Goal: Task Accomplishment & Management: Complete application form

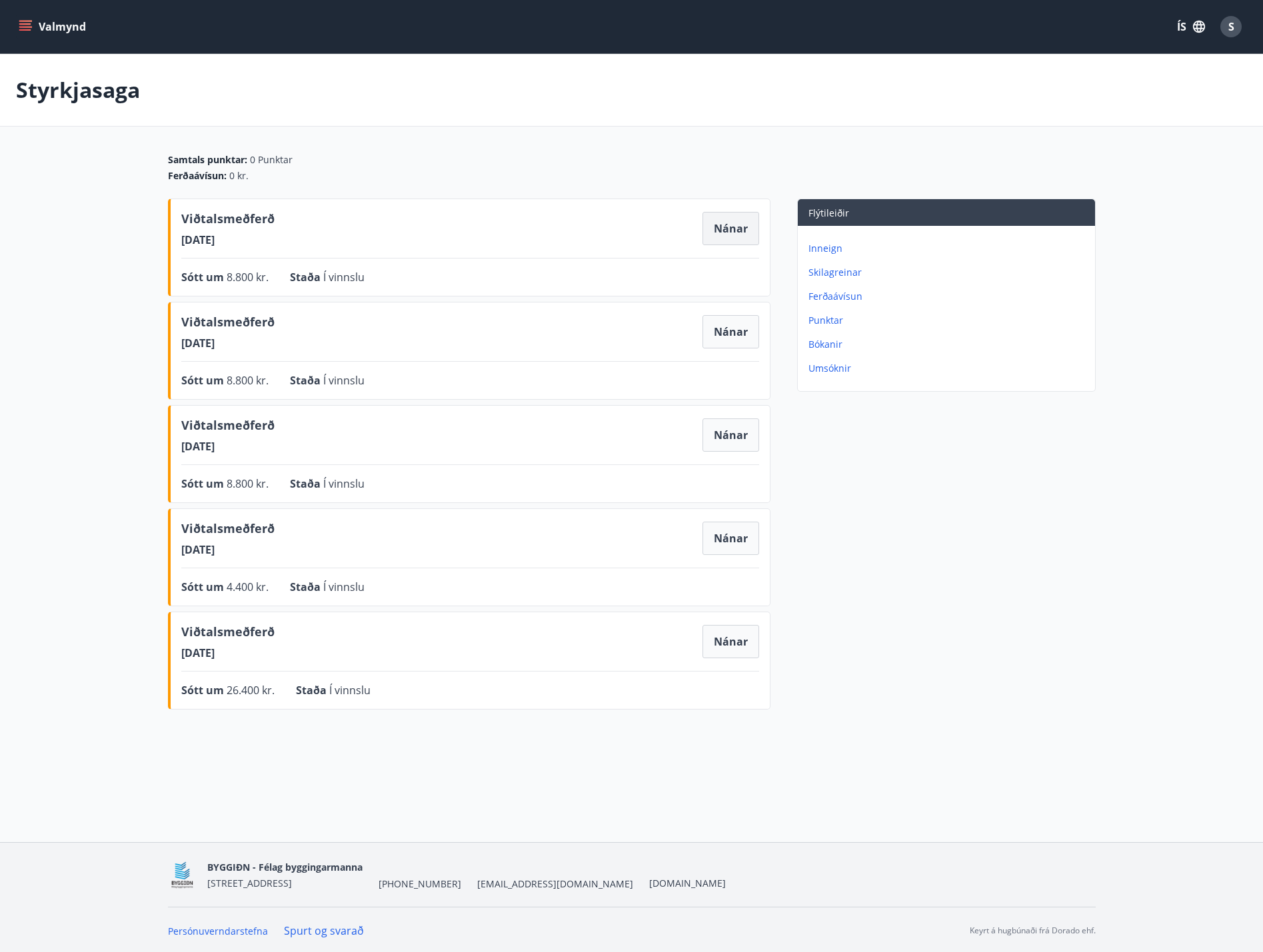
click at [731, 222] on button "Nánar" at bounding box center [730, 228] width 57 height 33
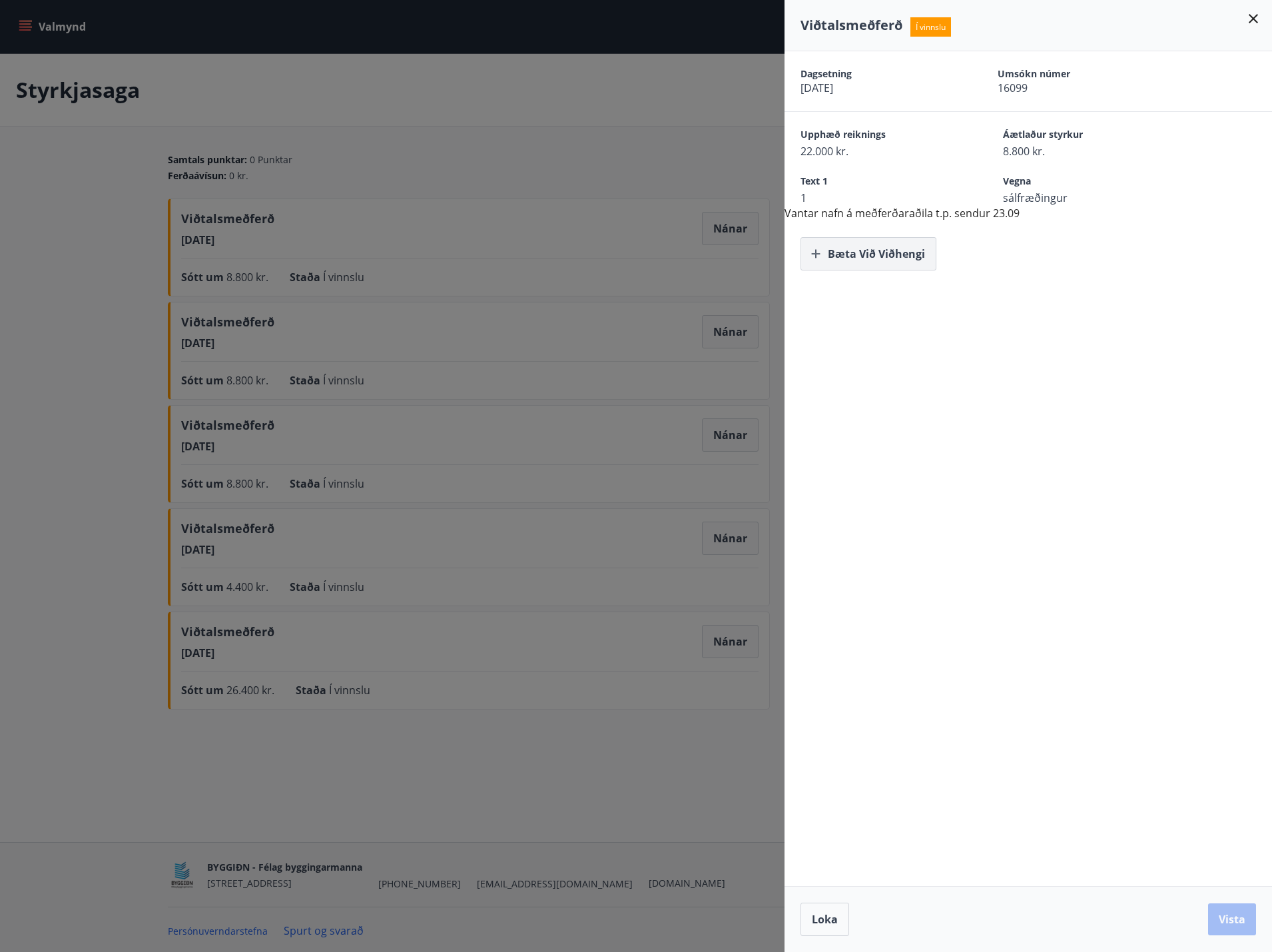
click at [874, 250] on button "Bæta við viðhengi" at bounding box center [868, 253] width 136 height 33
click at [878, 247] on button "Bæta við viðhengi" at bounding box center [868, 253] width 136 height 33
click at [861, 251] on button "Bæta við viðhengi" at bounding box center [868, 253] width 136 height 33
click at [877, 251] on button "Bæta við viðhengi" at bounding box center [868, 253] width 136 height 33
click at [1235, 923] on button "Vista" at bounding box center [1232, 919] width 48 height 32
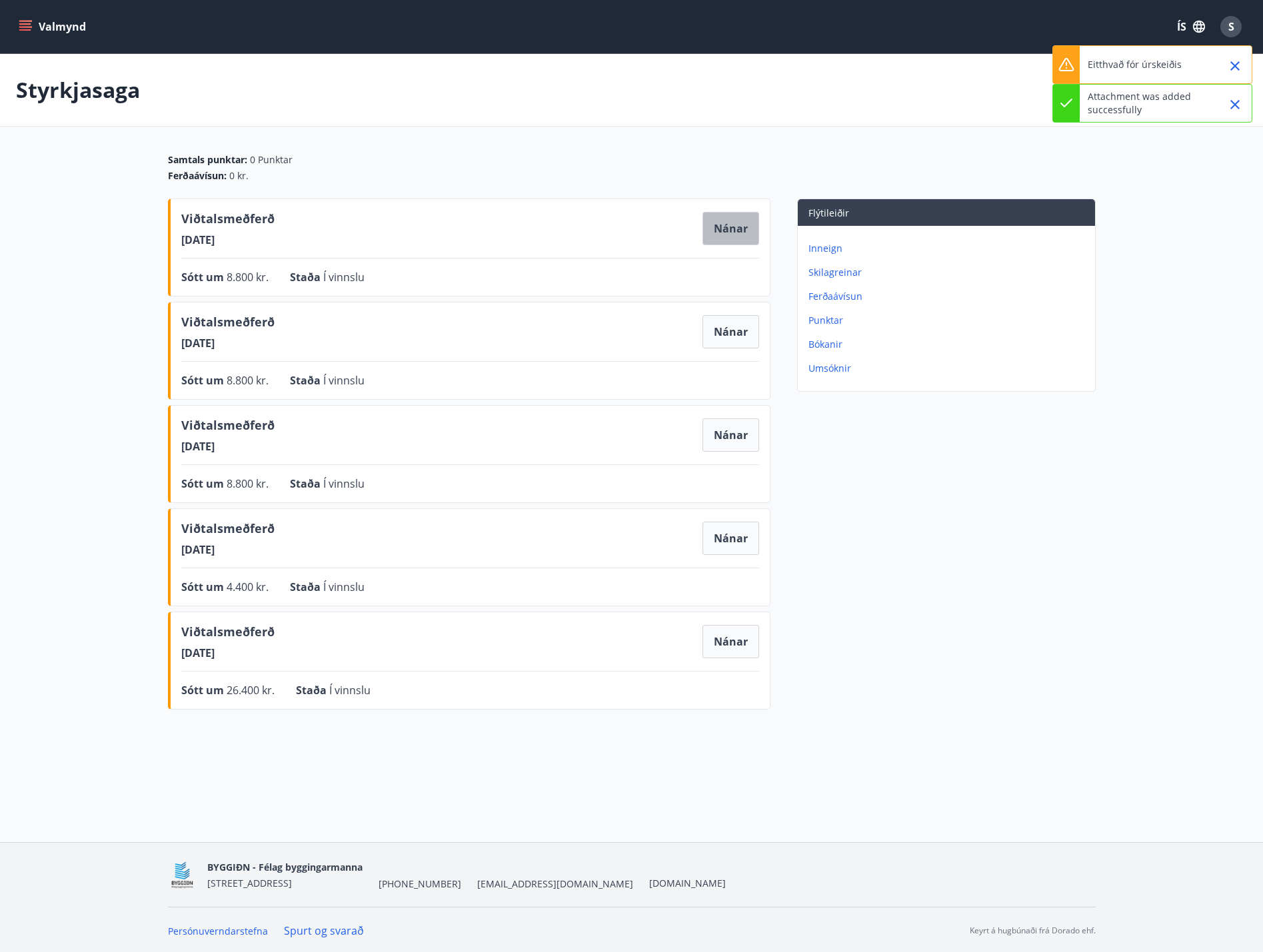
click at [729, 229] on button "Nánar" at bounding box center [730, 228] width 57 height 33
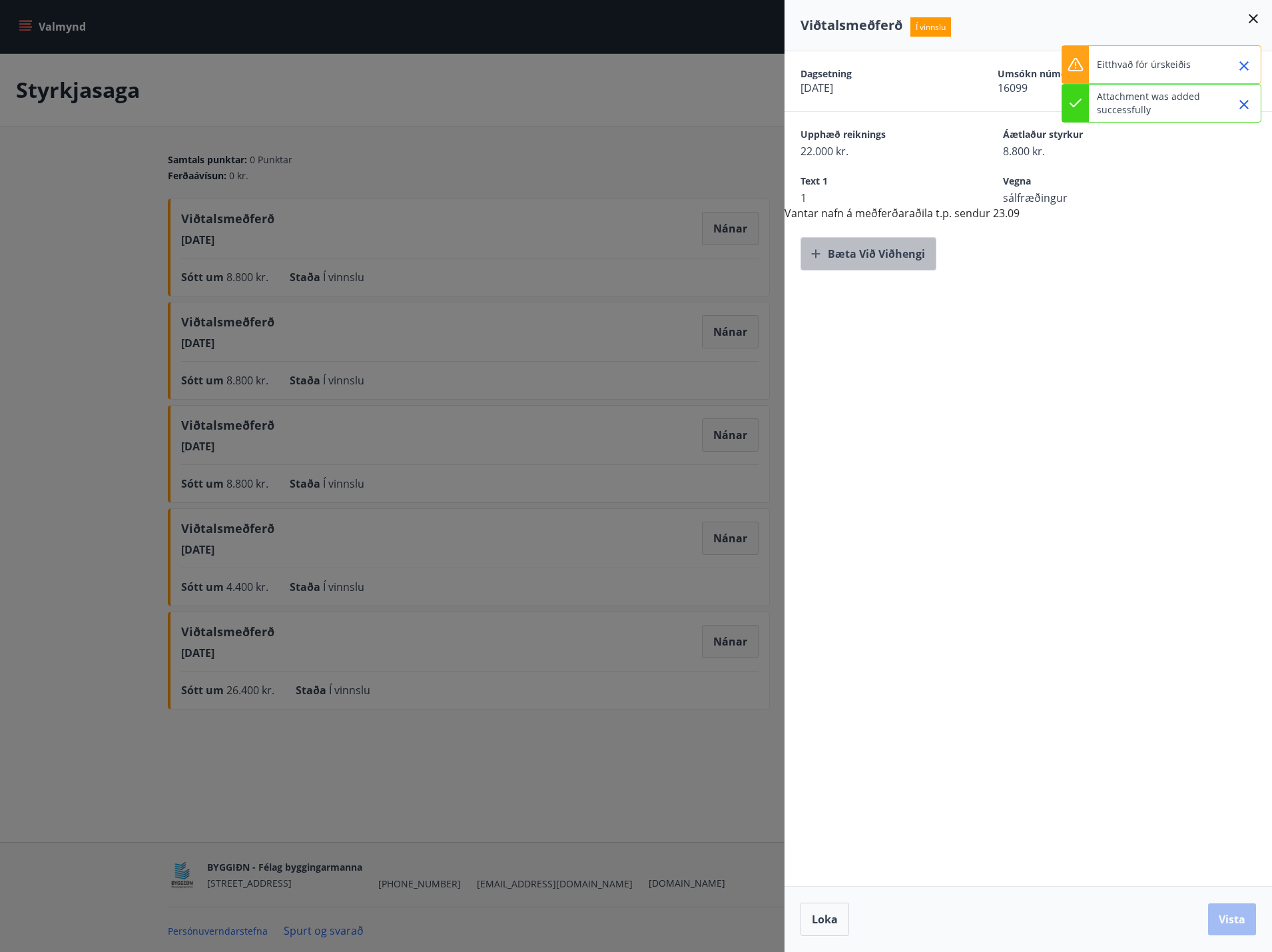
click at [889, 257] on button "Bæta við viðhengi" at bounding box center [868, 253] width 136 height 33
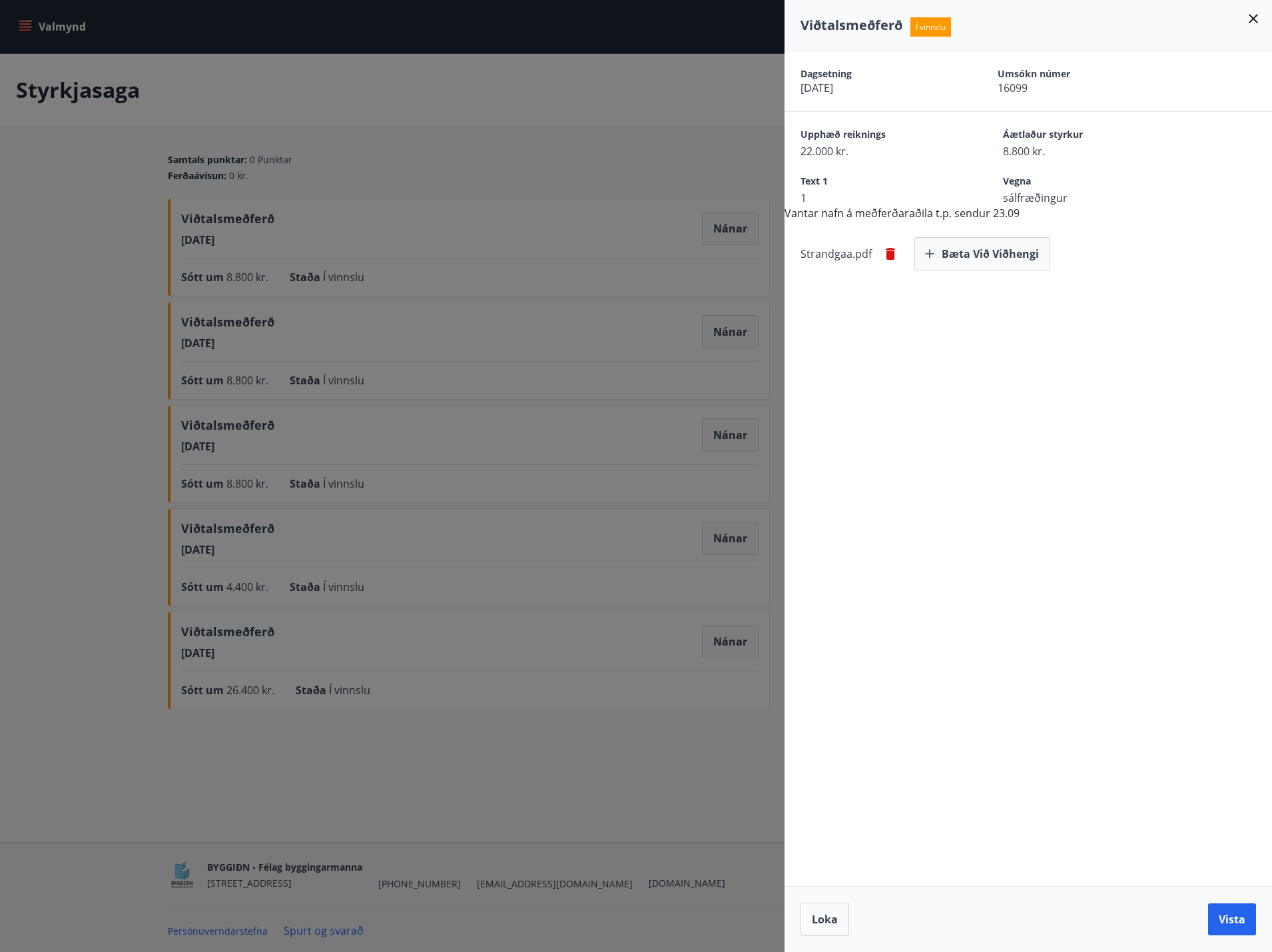
click at [1229, 918] on button "Vista" at bounding box center [1232, 919] width 48 height 32
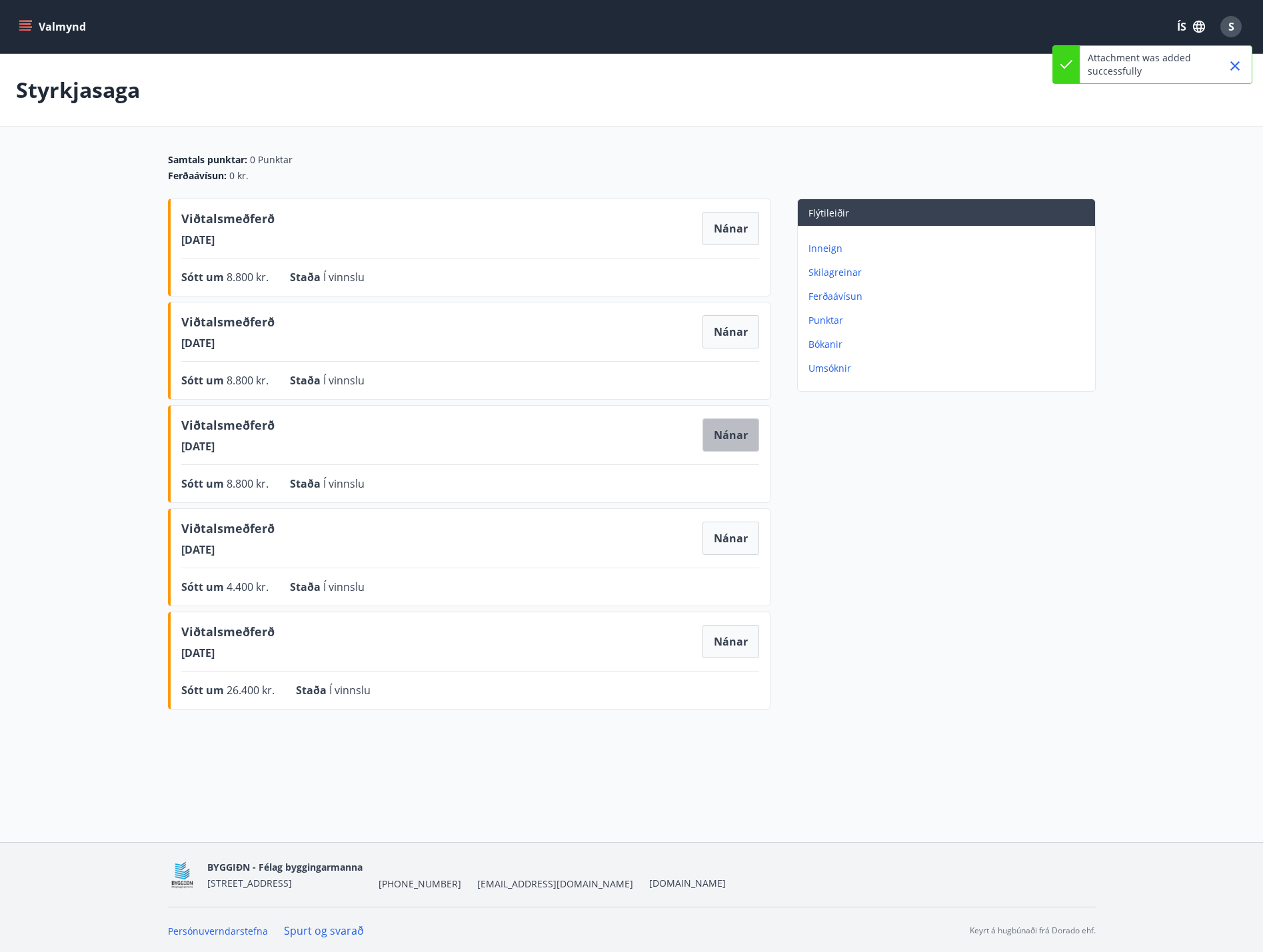
click at [724, 440] on button "Nánar" at bounding box center [730, 435] width 57 height 33
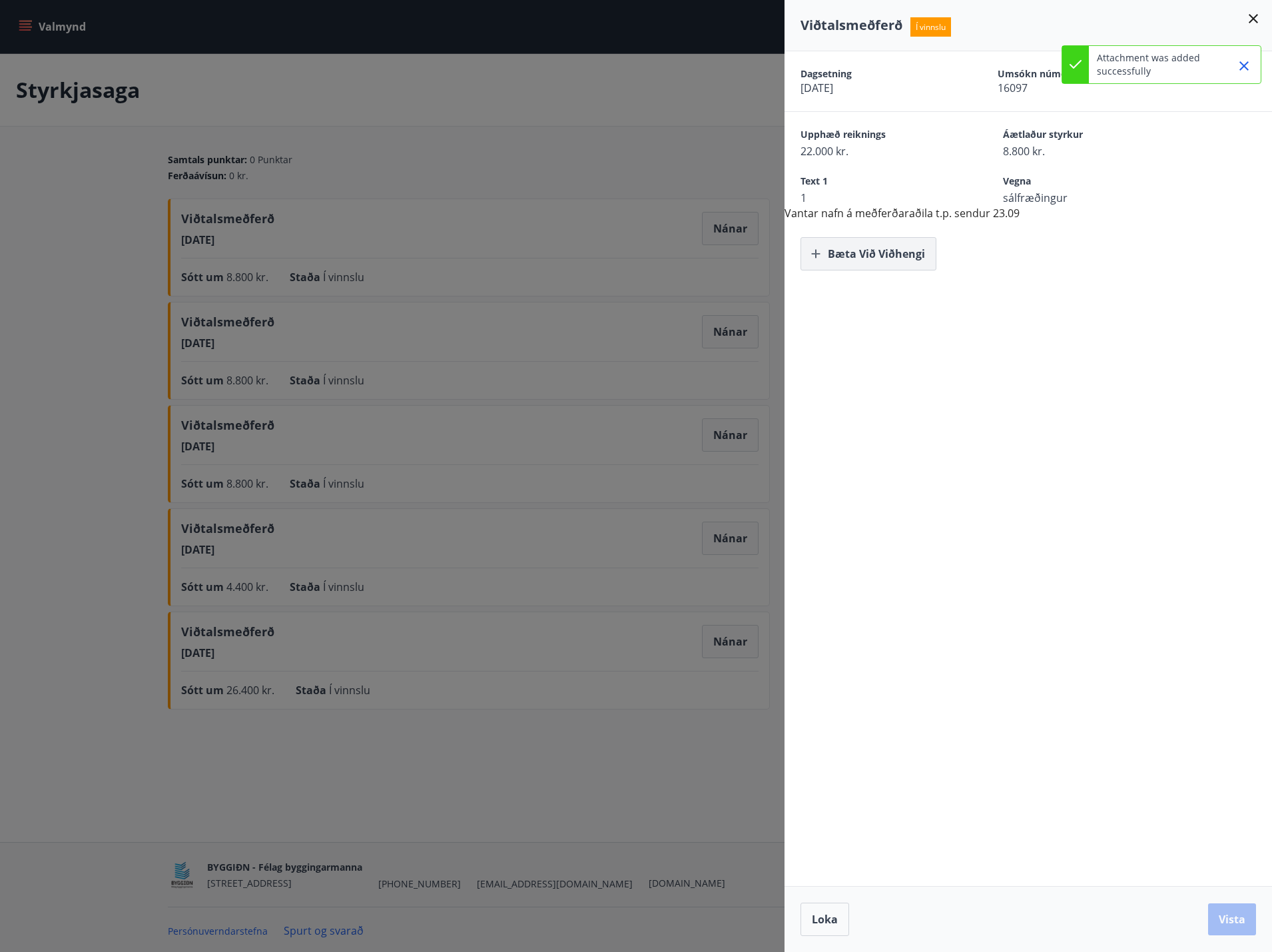
click at [860, 251] on button "Bæta við viðhengi" at bounding box center [868, 253] width 136 height 33
click at [1229, 926] on button "Vista" at bounding box center [1232, 919] width 48 height 32
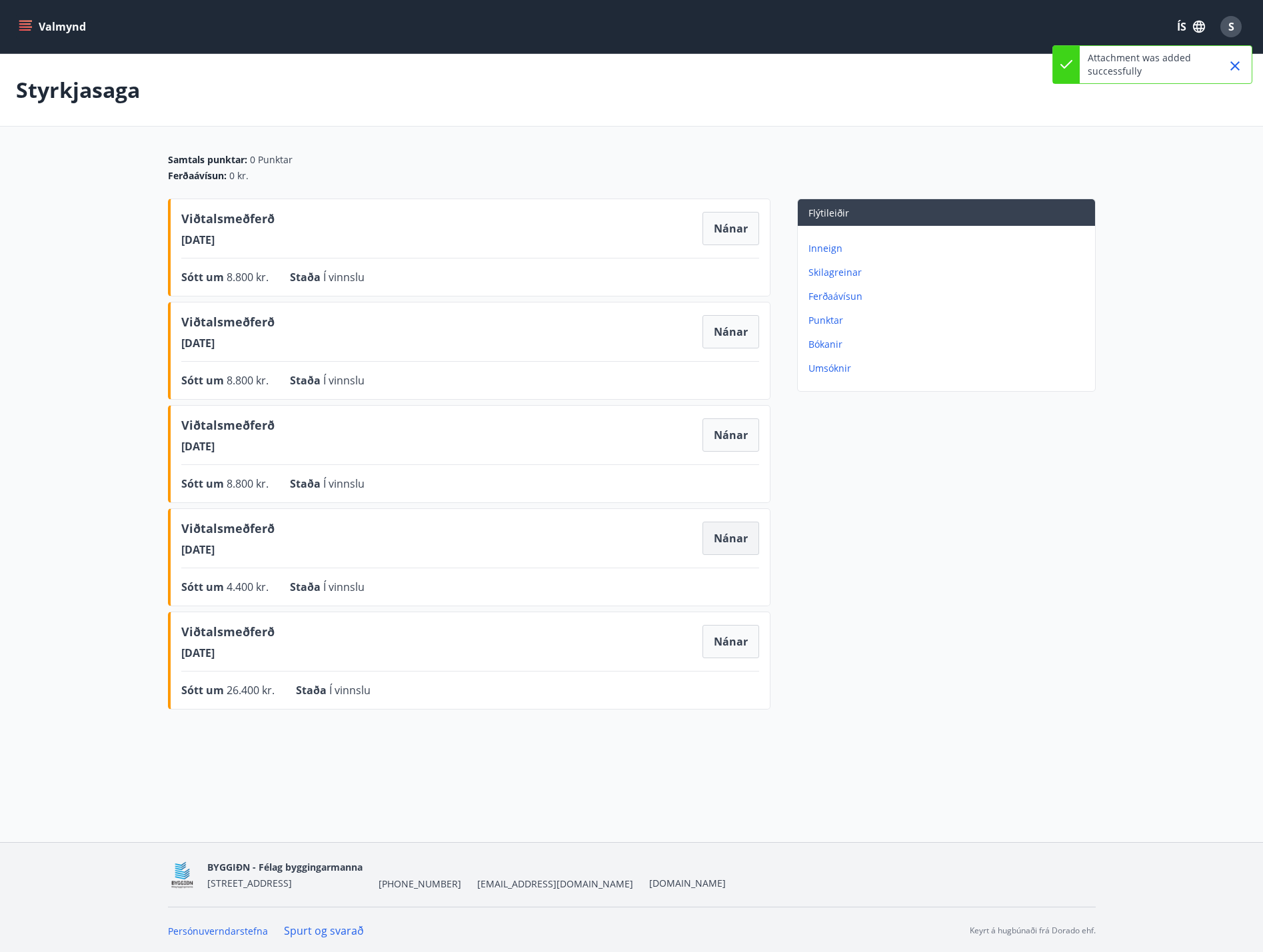
click at [724, 541] on button "Nánar" at bounding box center [730, 538] width 57 height 33
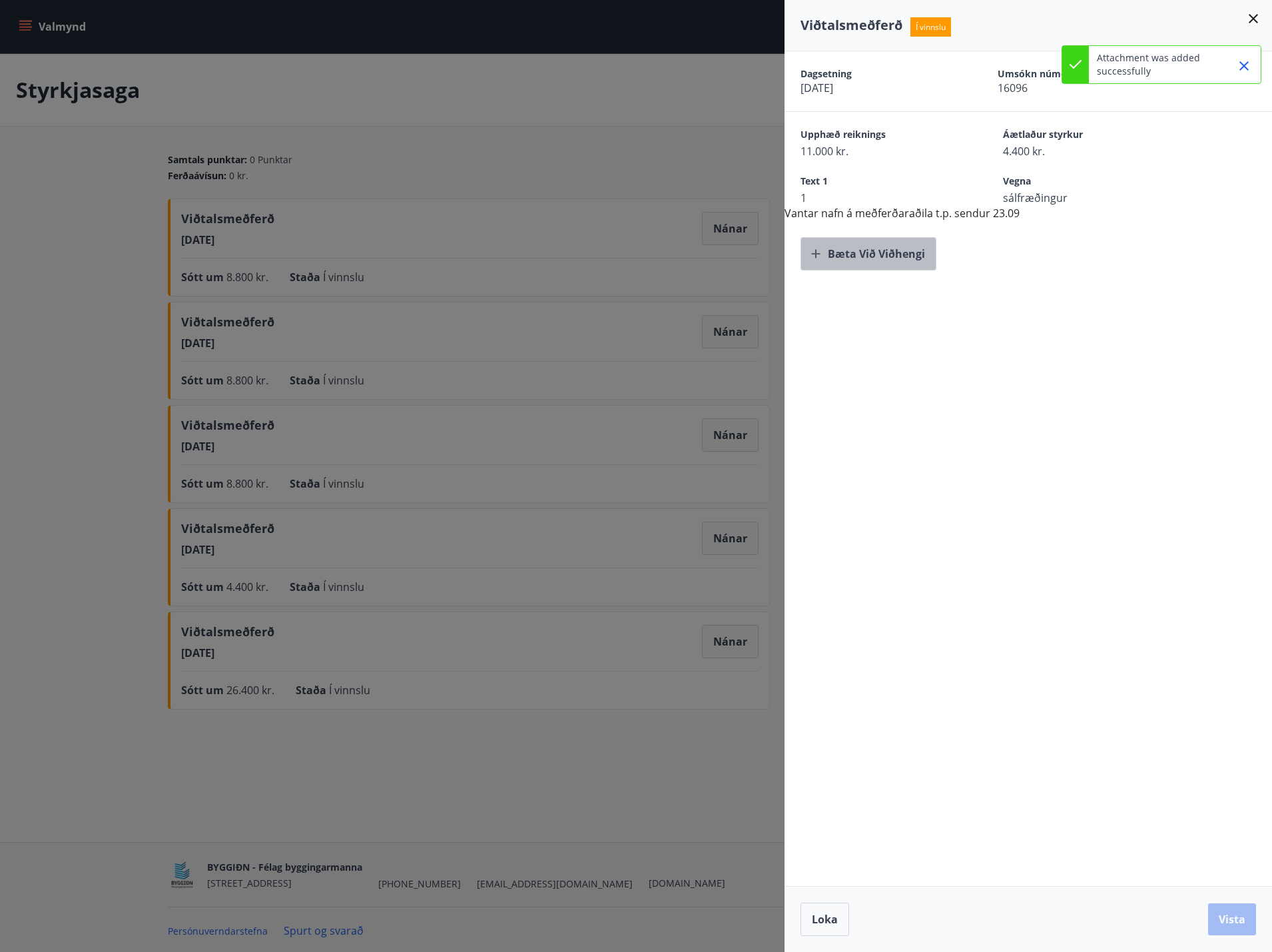
click at [876, 251] on button "Bæta við viðhengi" at bounding box center [868, 253] width 136 height 33
drag, startPoint x: 1232, startPoint y: 915, endPoint x: 1230, endPoint y: 899, distance: 16.1
click at [1232, 914] on button "Vista" at bounding box center [1232, 919] width 48 height 32
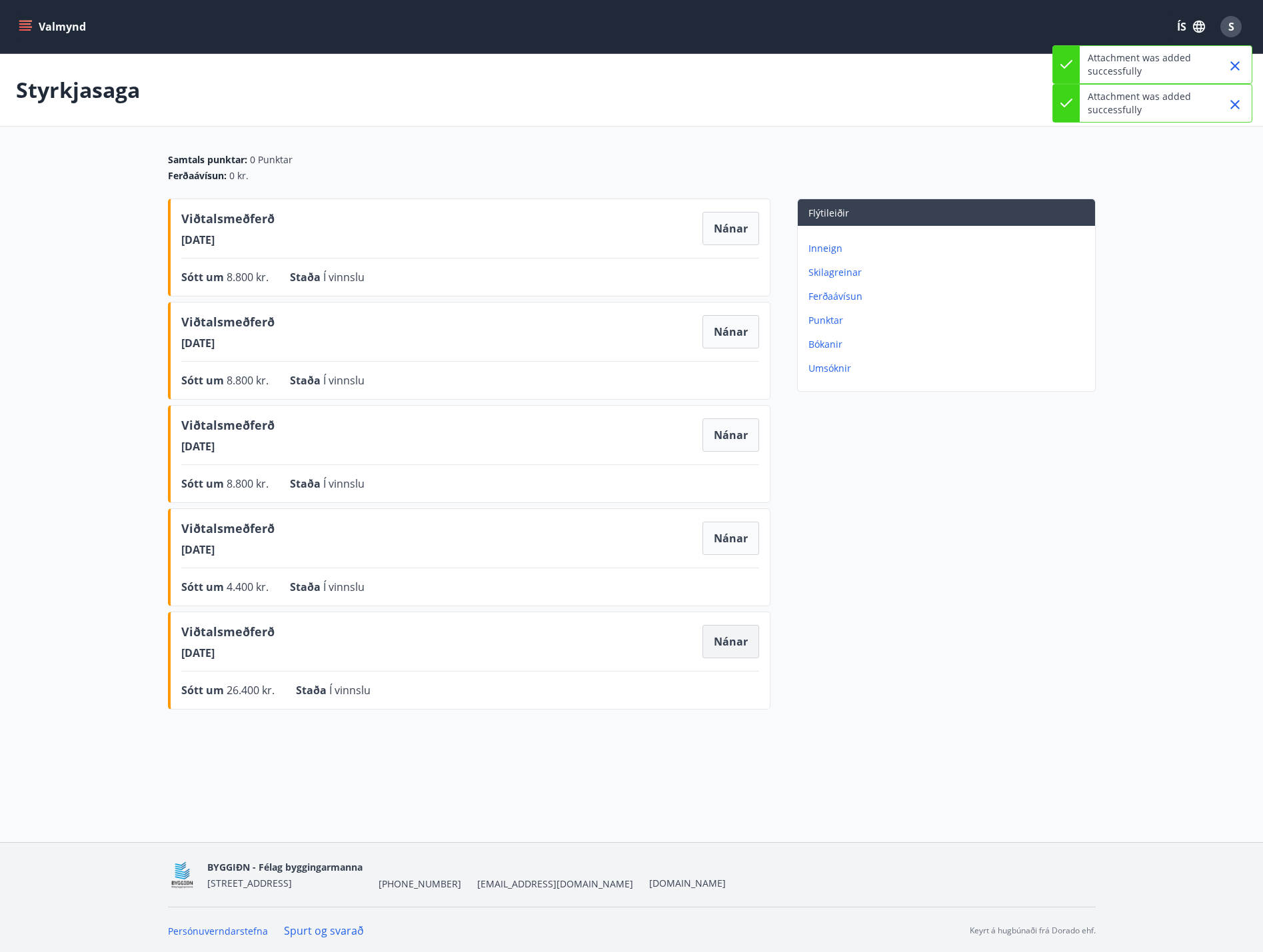
click at [732, 643] on button "Nánar" at bounding box center [730, 641] width 57 height 33
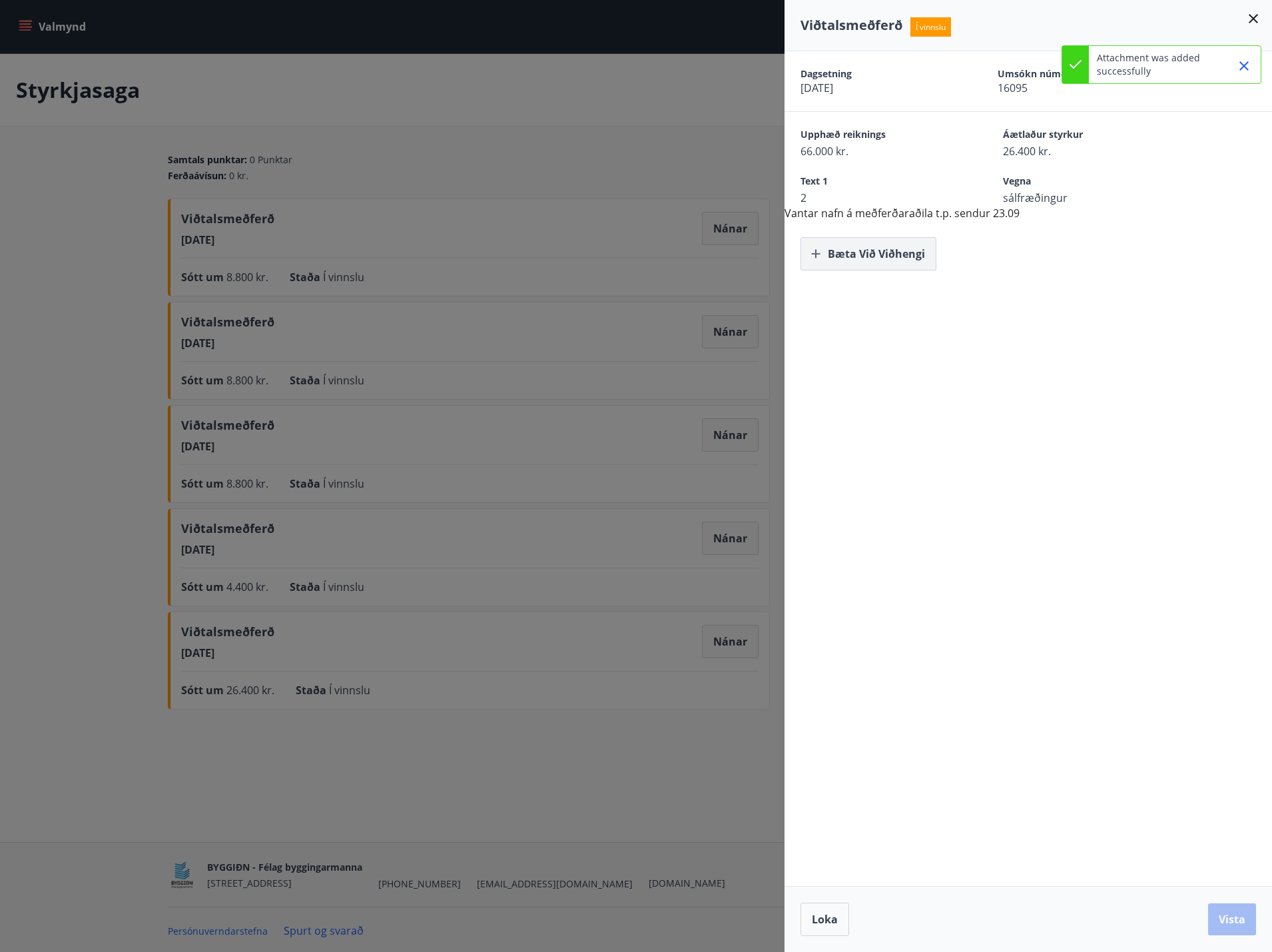
click at [864, 247] on button "Bæta við viðhengi" at bounding box center [868, 253] width 136 height 33
click at [1240, 917] on button "Vista" at bounding box center [1232, 919] width 48 height 32
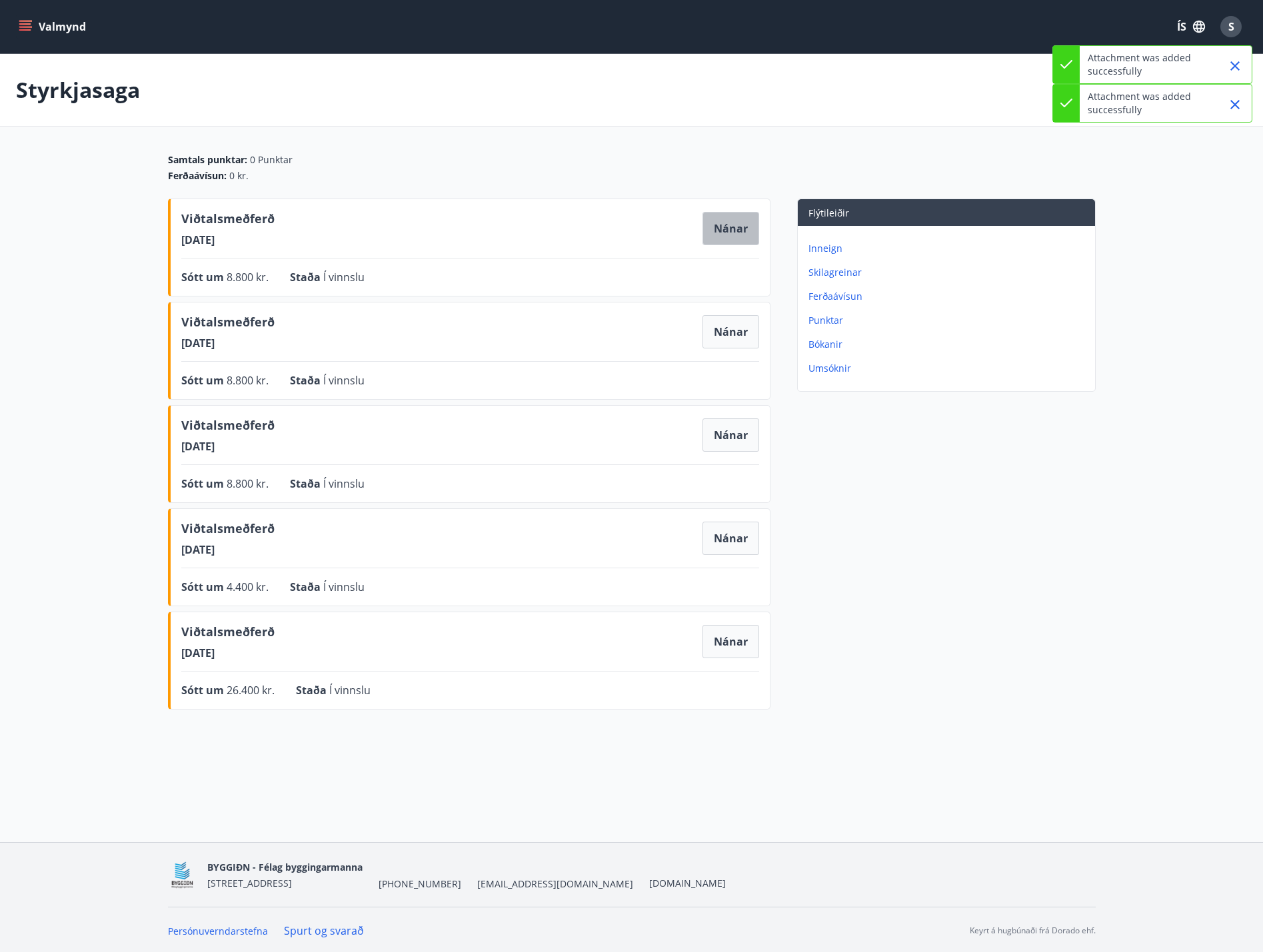
click at [724, 222] on button "Nánar" at bounding box center [730, 228] width 57 height 33
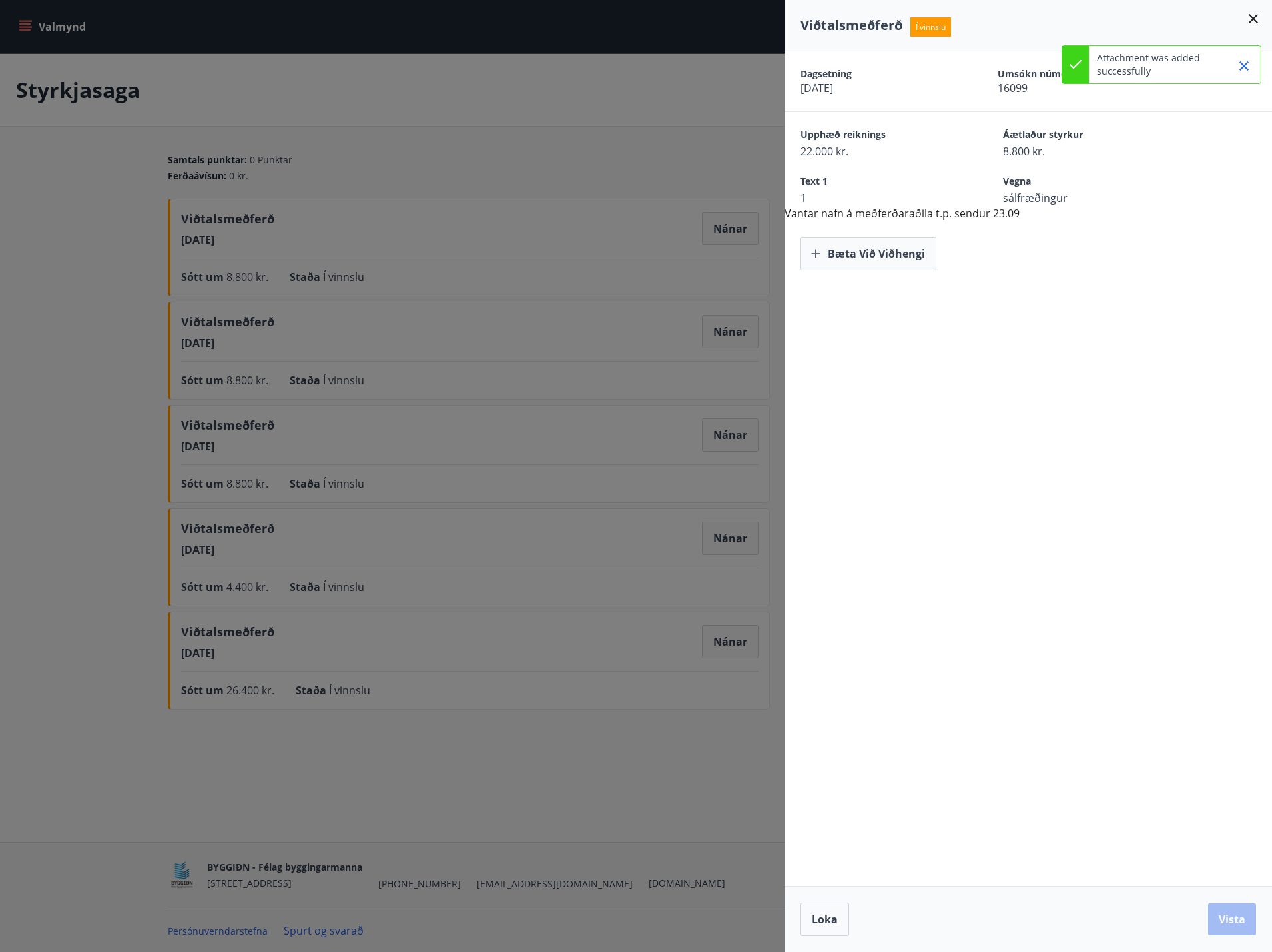
click at [731, 327] on div at bounding box center [636, 476] width 1272 height 952
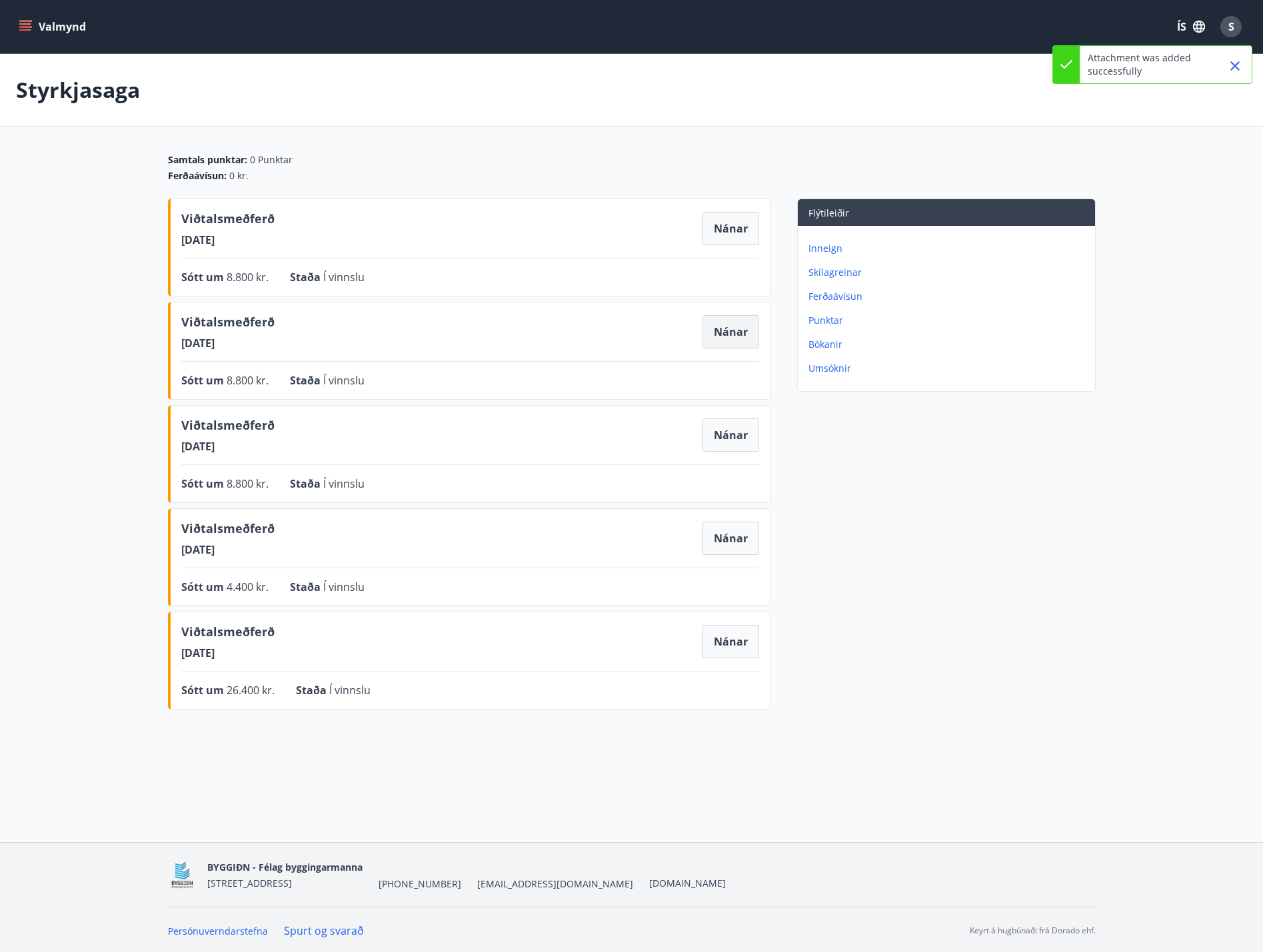
click at [726, 338] on button "Nánar" at bounding box center [730, 331] width 57 height 33
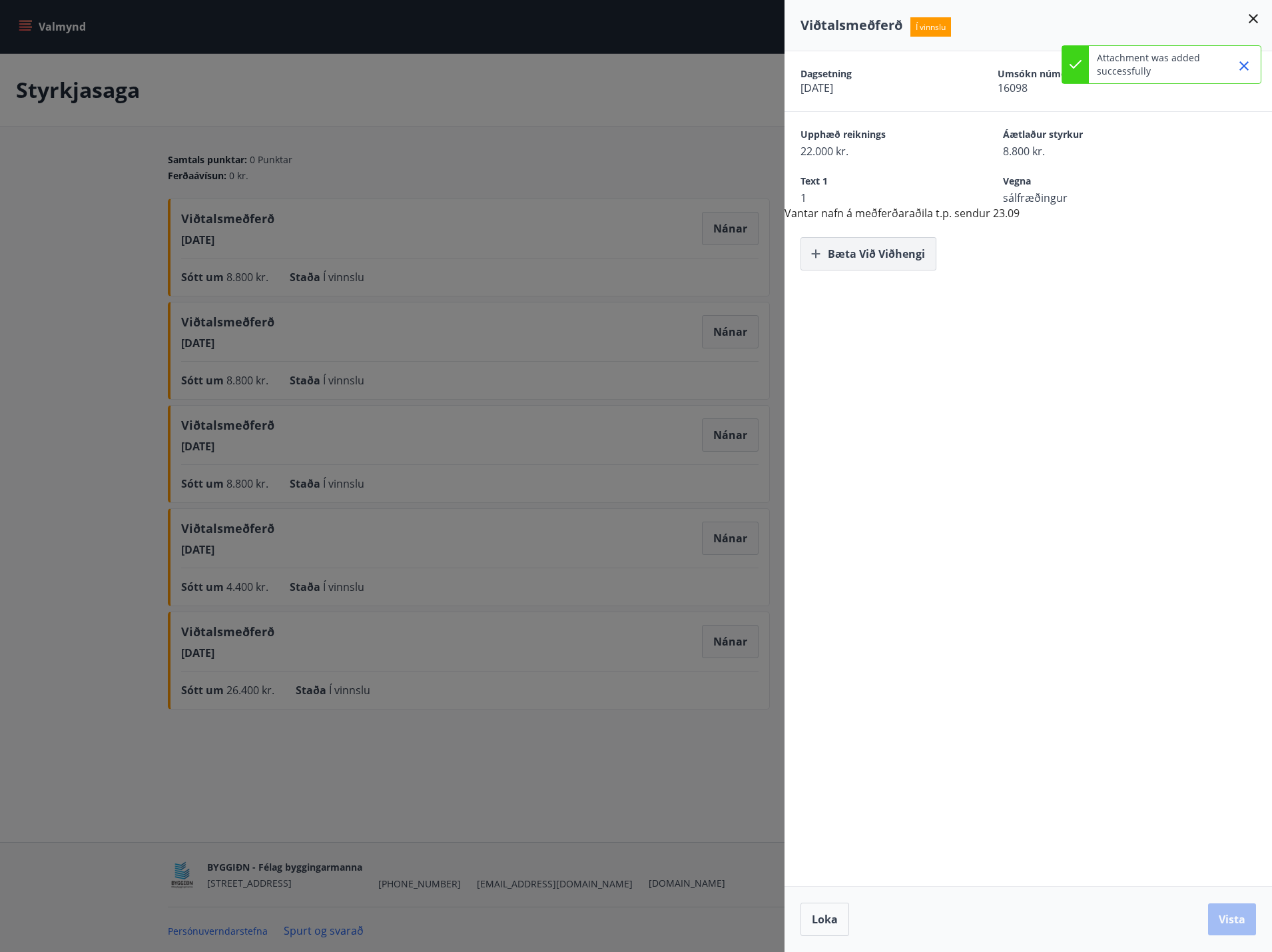
click at [880, 254] on button "Bæta við viðhengi" at bounding box center [868, 253] width 136 height 33
click at [1218, 916] on button "Vista" at bounding box center [1232, 919] width 48 height 32
